Goal: Information Seeking & Learning: Learn about a topic

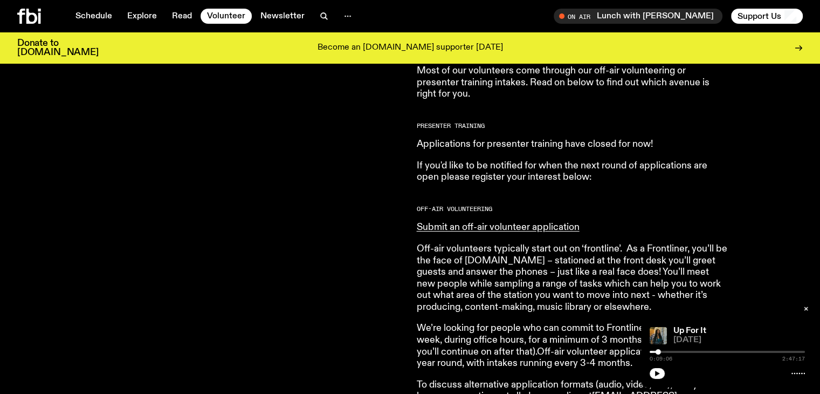
scroll to position [478, 0]
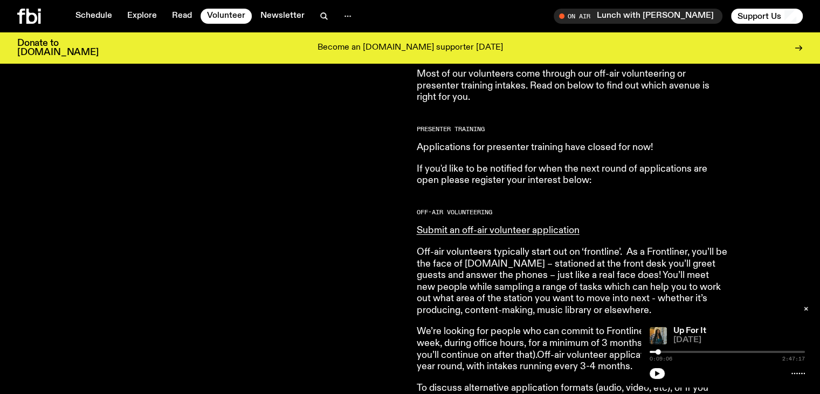
click at [506, 180] on p "If you'd like to be notified for when the next round of applications are open p…" at bounding box center [572, 174] width 311 height 23
click at [506, 195] on article "fbi.radio is made up of a bustling community of passionate and dedicated volunt…" at bounding box center [572, 283] width 311 height 637
drag, startPoint x: 626, startPoint y: 183, endPoint x: 570, endPoint y: 171, distance: 57.3
click at [670, 212] on article "fbi.radio is made up of a bustling community of passionate and dedicated volunt…" at bounding box center [572, 283] width 311 height 637
drag, startPoint x: 552, startPoint y: 170, endPoint x: 561, endPoint y: 171, distance: 8.6
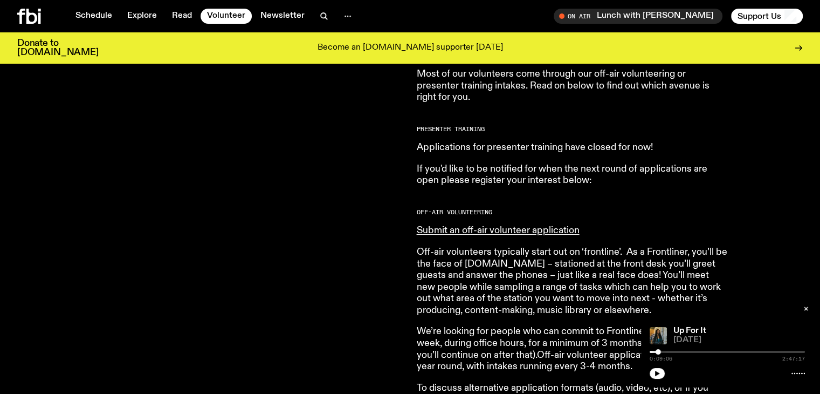
click at [553, 170] on p "If you'd like to be notified for when the next round of applications are open p…" at bounding box center [572, 174] width 311 height 23
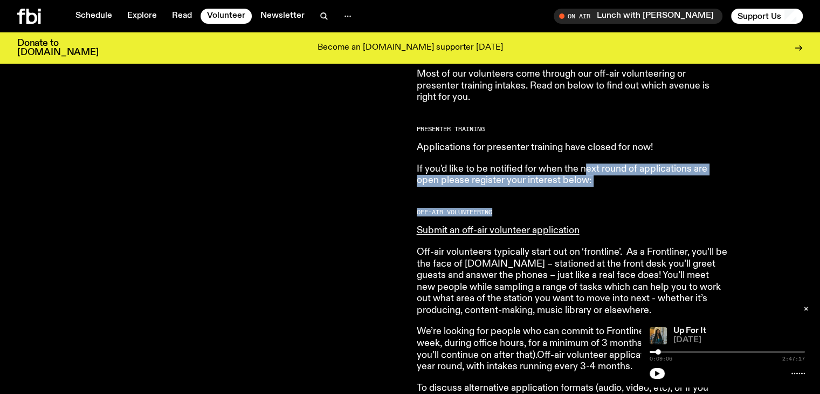
drag, startPoint x: 584, startPoint y: 173, endPoint x: 629, endPoint y: 205, distance: 54.9
click at [629, 205] on article "fbi.radio is made up of a bustling community of passionate and dedicated volunt…" at bounding box center [572, 283] width 311 height 637
click at [811, 311] on button "button" at bounding box center [806, 308] width 15 height 11
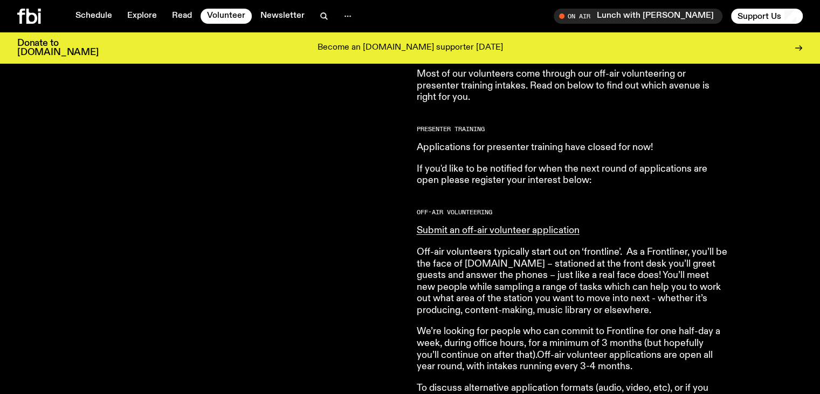
click at [533, 147] on p "Applications for presenter training have closed for now!" at bounding box center [572, 148] width 311 height 12
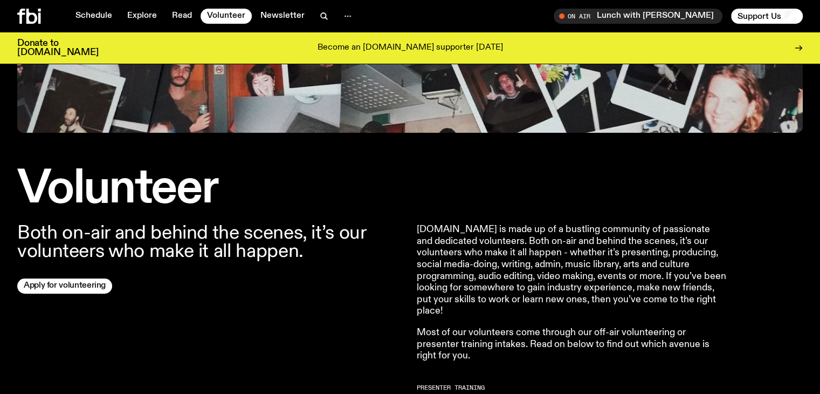
scroll to position [47, 0]
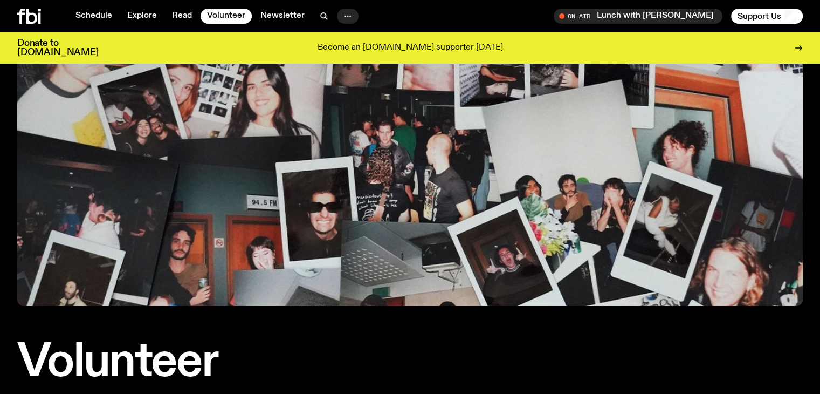
click at [349, 15] on icon "button" at bounding box center [347, 16] width 13 height 13
click at [358, 40] on link "About Us" at bounding box center [348, 38] width 54 height 15
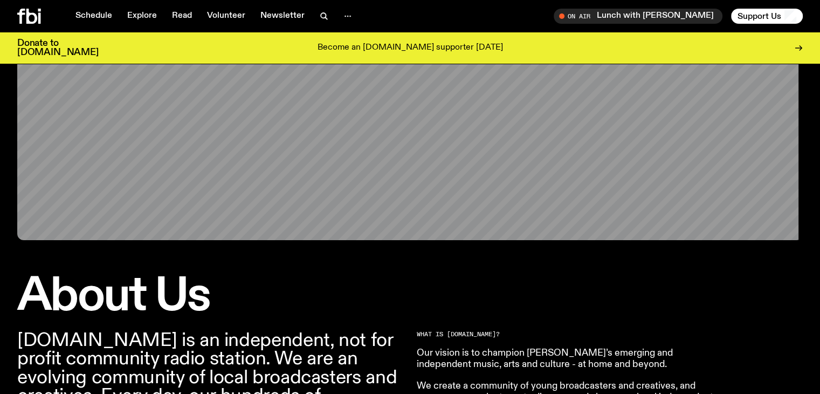
scroll to position [47, 0]
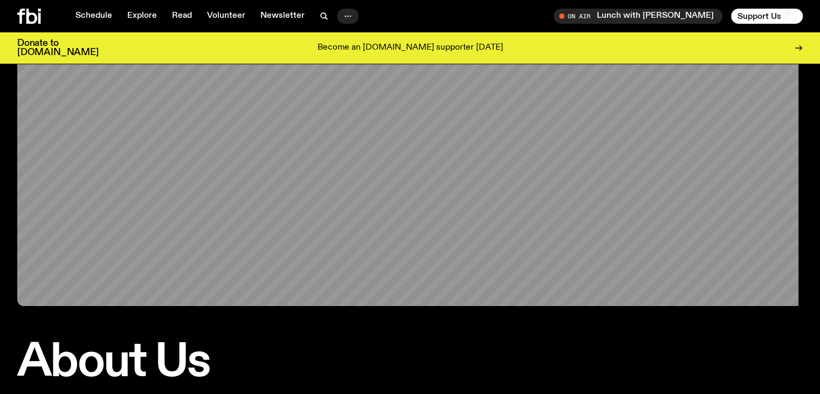
click at [348, 10] on icon "button" at bounding box center [347, 16] width 13 height 13
click at [353, 56] on link "Contact" at bounding box center [348, 57] width 54 height 15
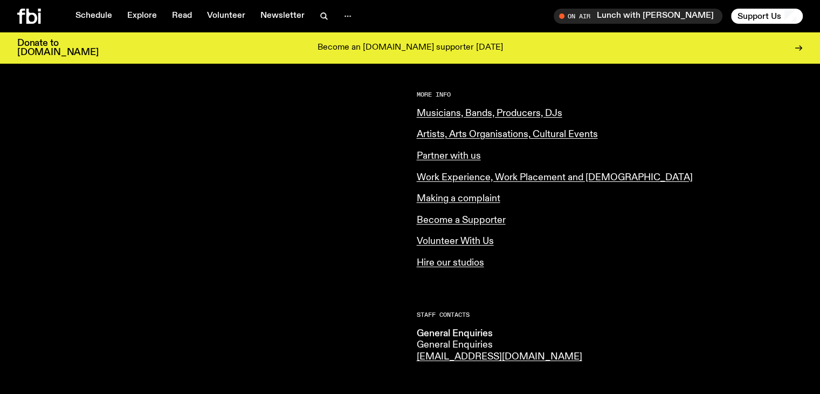
scroll to position [423, 0]
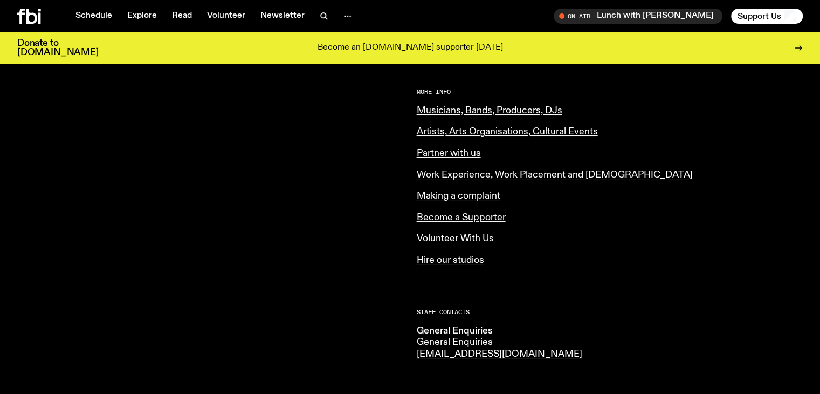
click at [470, 240] on link "Volunteer With Us" at bounding box center [455, 239] width 77 height 10
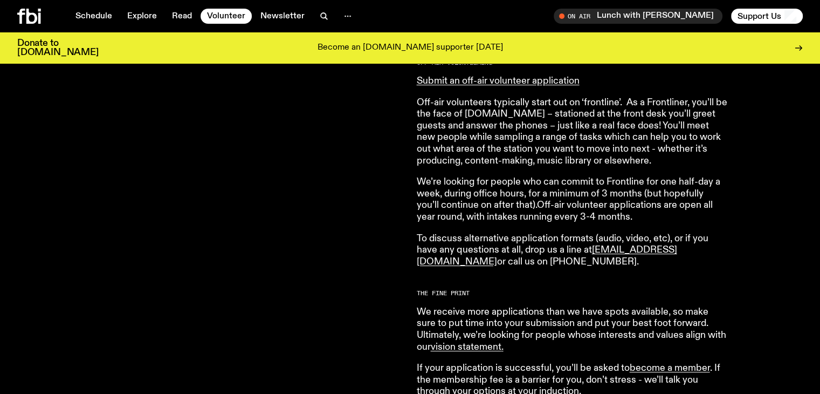
scroll to position [694, 0]
